Goal: Task Accomplishment & Management: Manage account settings

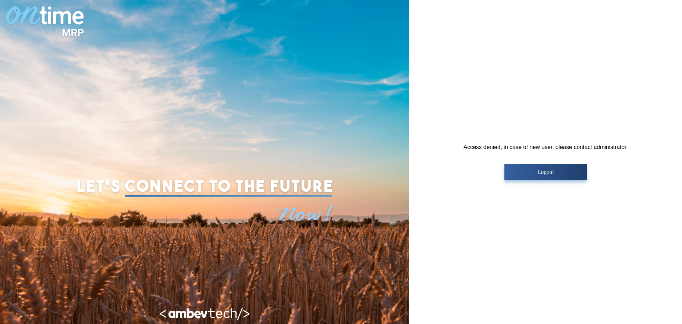
click at [544, 177] on button "Logout" at bounding box center [546, 172] width 82 height 16
